Goal: Task Accomplishment & Management: Complete application form

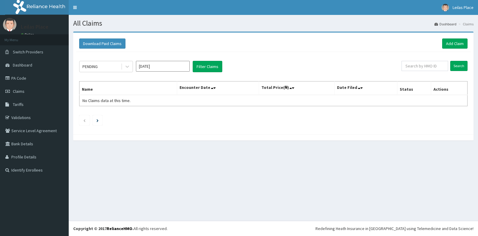
click at [33, 52] on span "Switch Providers" at bounding box center [28, 51] width 30 height 5
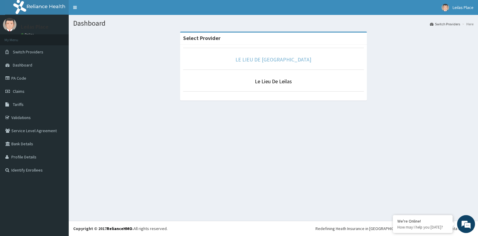
click at [274, 60] on link "LE LIEU DE LEILAS GYM" at bounding box center [273, 59] width 76 height 7
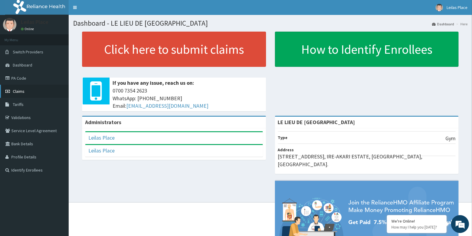
click at [19, 92] on span "Claims" at bounding box center [19, 91] width 12 height 5
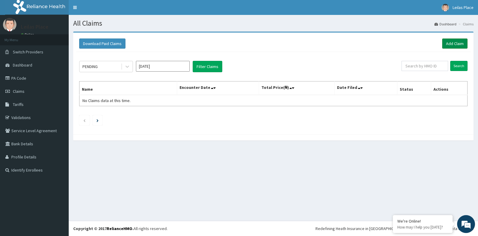
click at [453, 41] on link "Add Claim" at bounding box center [454, 44] width 25 height 10
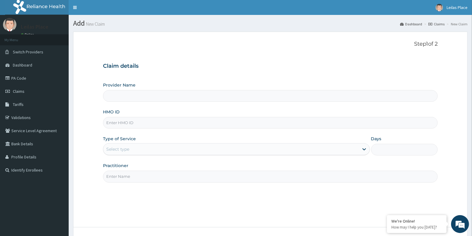
type input "LE LIEU DE [GEOGRAPHIC_DATA]"
type input "1"
click at [201, 123] on input "HMO ID" at bounding box center [270, 123] width 335 height 12
paste input "MIG/10006/A"
type input "MIG/10006/A"
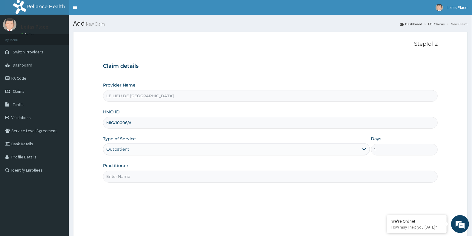
click at [182, 177] on input "Practitioner" at bounding box center [270, 177] width 335 height 12
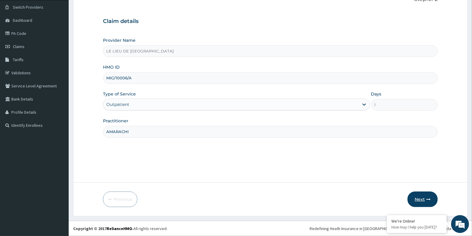
type input "AMARACHI"
click at [422, 196] on button "Next" at bounding box center [423, 200] width 30 height 16
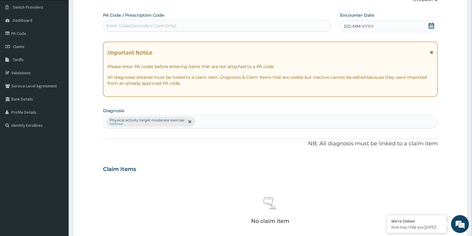
click at [432, 52] on icon at bounding box center [431, 52] width 3 height 4
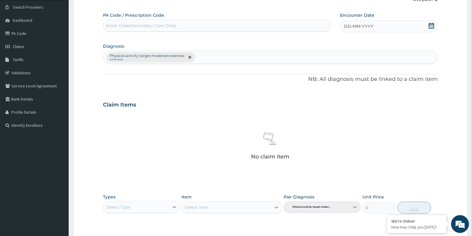
scroll to position [0, 0]
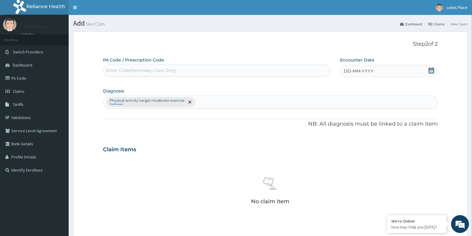
click at [190, 69] on div "Enter Code(Secondary Care Only)" at bounding box center [216, 71] width 227 height 10
paste input "PA/A02EC6"
type input "PA/A02EC6"
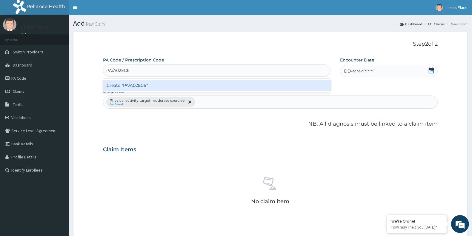
click at [197, 85] on div "Create "PA/A02EC6"" at bounding box center [217, 85] width 228 height 11
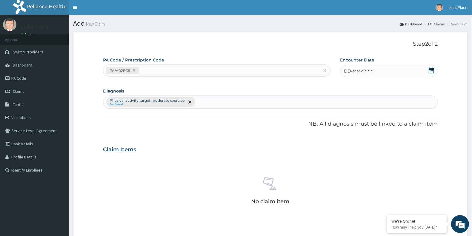
click at [370, 71] on span "DD-MM-YYYY" at bounding box center [359, 71] width 30 height 6
click at [366, 118] on div "10" at bounding box center [364, 118] width 9 height 9
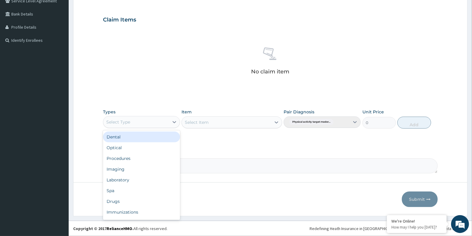
click at [148, 125] on div "Select Type" at bounding box center [136, 122] width 66 height 10
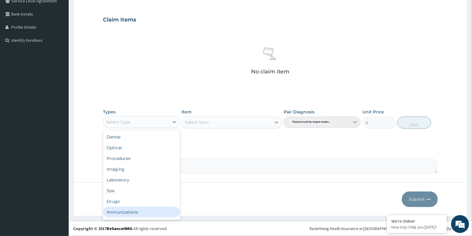
scroll to position [20, 0]
click at [137, 218] on div "Gym" at bounding box center [141, 214] width 77 height 11
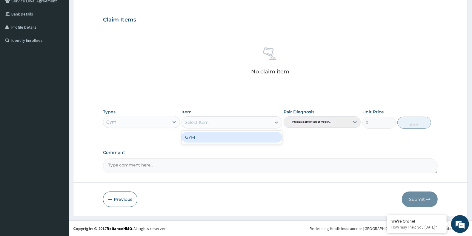
click at [244, 124] on div "Select Item" at bounding box center [226, 123] width 89 height 10
click at [246, 141] on div "GYM" at bounding box center [232, 137] width 100 height 11
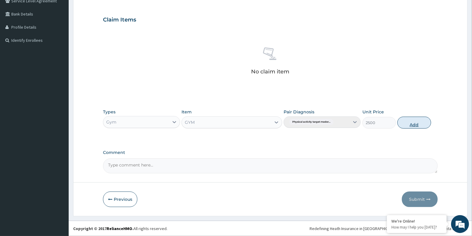
click at [414, 123] on button "Add" at bounding box center [414, 123] width 33 height 12
type input "0"
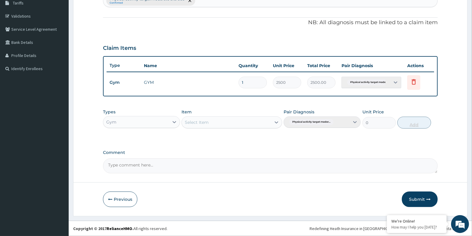
scroll to position [101, 0]
click at [238, 167] on textarea "Comment" at bounding box center [270, 166] width 335 height 15
type textarea "SATISFACTORY"
click at [415, 199] on button "Submit" at bounding box center [420, 200] width 36 height 16
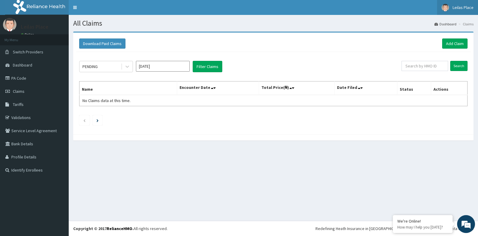
click at [462, 7] on span "Leilas Place" at bounding box center [463, 7] width 21 height 5
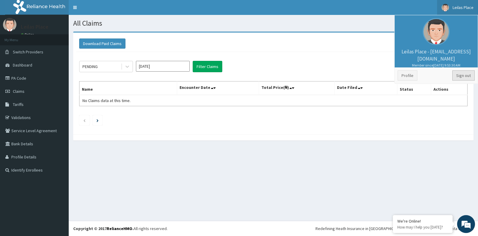
click at [460, 73] on link "Sign out" at bounding box center [463, 76] width 22 height 10
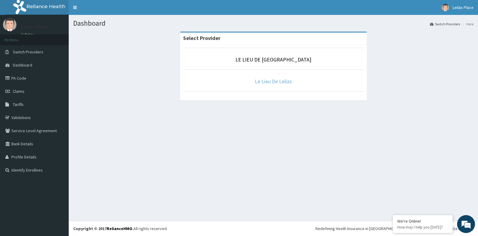
drag, startPoint x: 0, startPoint y: 0, endPoint x: 271, endPoint y: 80, distance: 282.2
click at [271, 80] on link "Le Lieu De Leilas" at bounding box center [273, 81] width 37 height 7
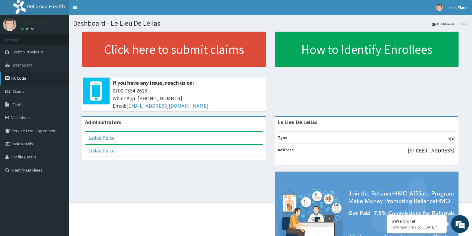
click at [22, 77] on link "PA Code" at bounding box center [34, 78] width 69 height 13
